Goal: Transaction & Acquisition: Purchase product/service

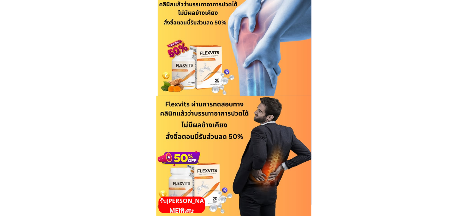
click at [181, 202] on p "รับ[PERSON_NAME]พิเศษ" at bounding box center [181, 205] width 46 height 19
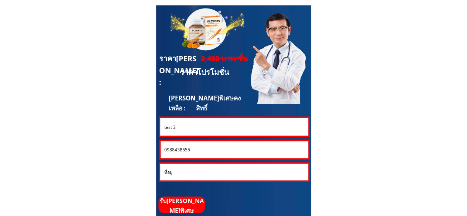
scroll to position [1992, 0]
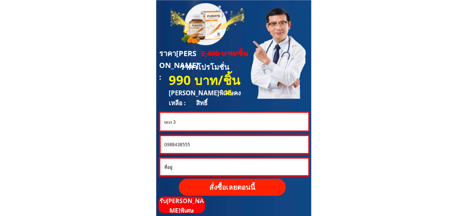
click at [209, 143] on input "0988438555" at bounding box center [234, 144] width 144 height 17
paste input "30373257"
type input "0930373257"
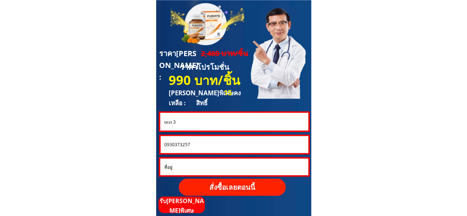
click at [189, 124] on input "test 3" at bounding box center [234, 121] width 144 height 18
paste input "บุญเสริม [PERSON_NAME]"
type input "บุญเสริม [PERSON_NAME]"
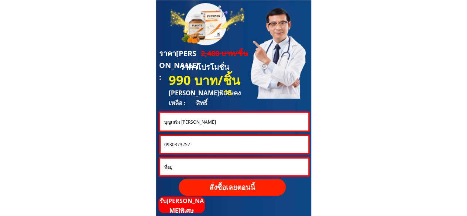
click at [198, 164] on input "text" at bounding box center [234, 166] width 144 height 17
paste input "้บุญเสริม[PERSON_NAME]269ม13ตอ่าวตงอวังวิเเศษจตรังโทร"
type input "้บุญเสริม[PERSON_NAME]269ม13ตอ่าวตงอวังวิเเศษจตรังโทร"
click at [232, 184] on p "สั่งซื้อเลยตอนนี้" at bounding box center [232, 186] width 107 height 17
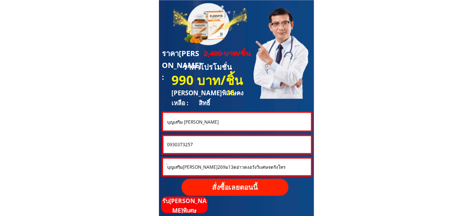
scroll to position [0, 0]
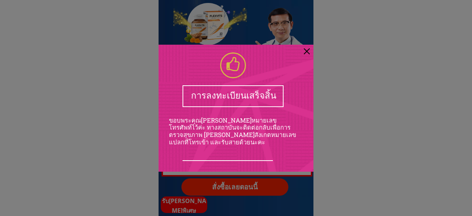
click at [307, 49] on div at bounding box center [307, 51] width 6 height 6
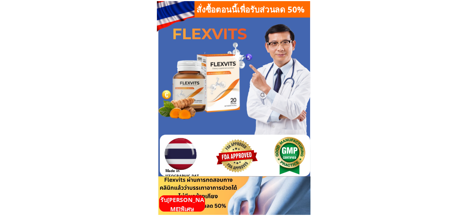
scroll to position [1992, 0]
